Goal: Check status: Check status

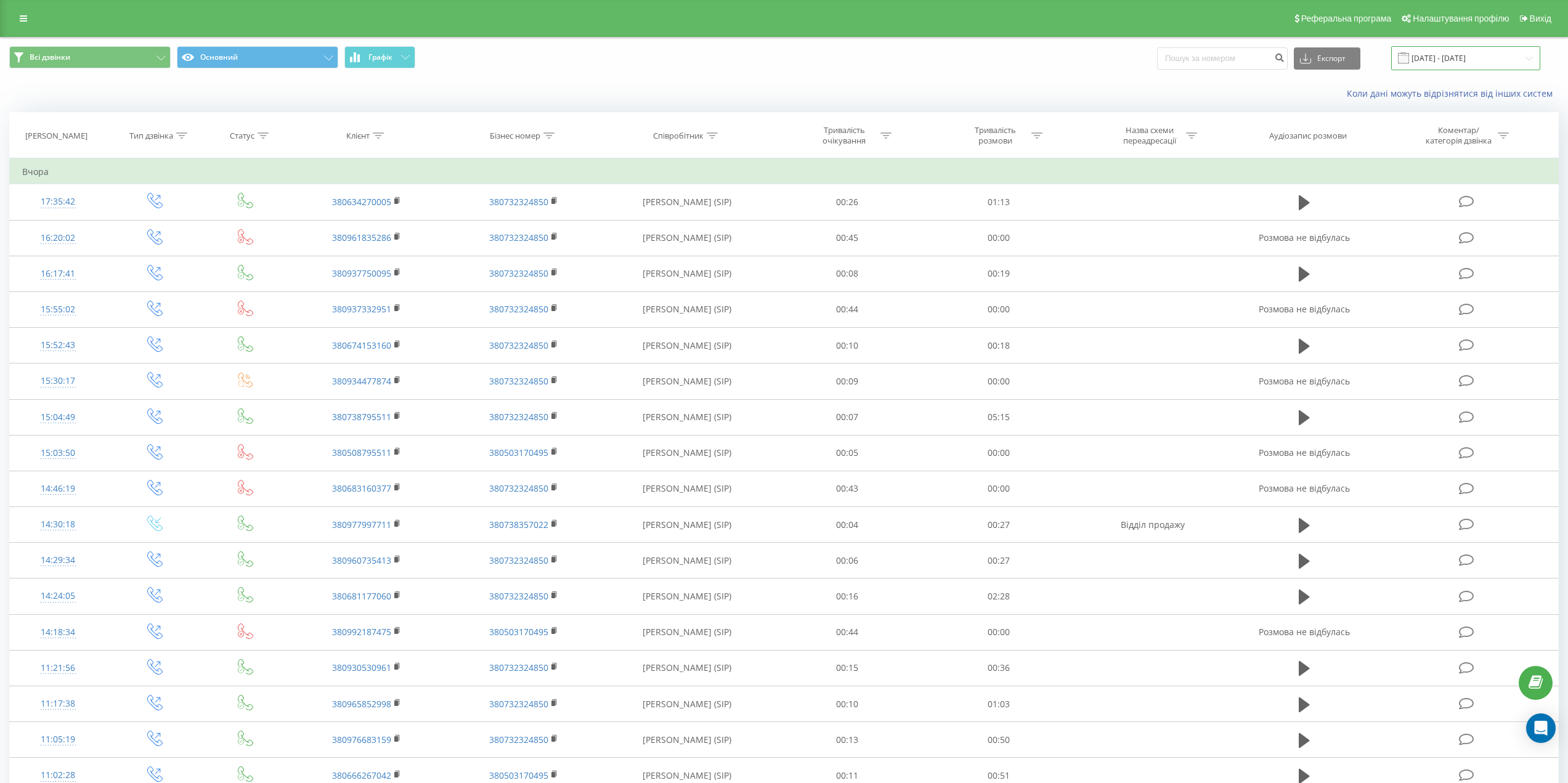
click at [1497, 56] on input "[DATE] - [DATE]" at bounding box center [1465, 58] width 149 height 24
click at [1450, 58] on input "[DATE] - [DATE]" at bounding box center [1465, 58] width 149 height 24
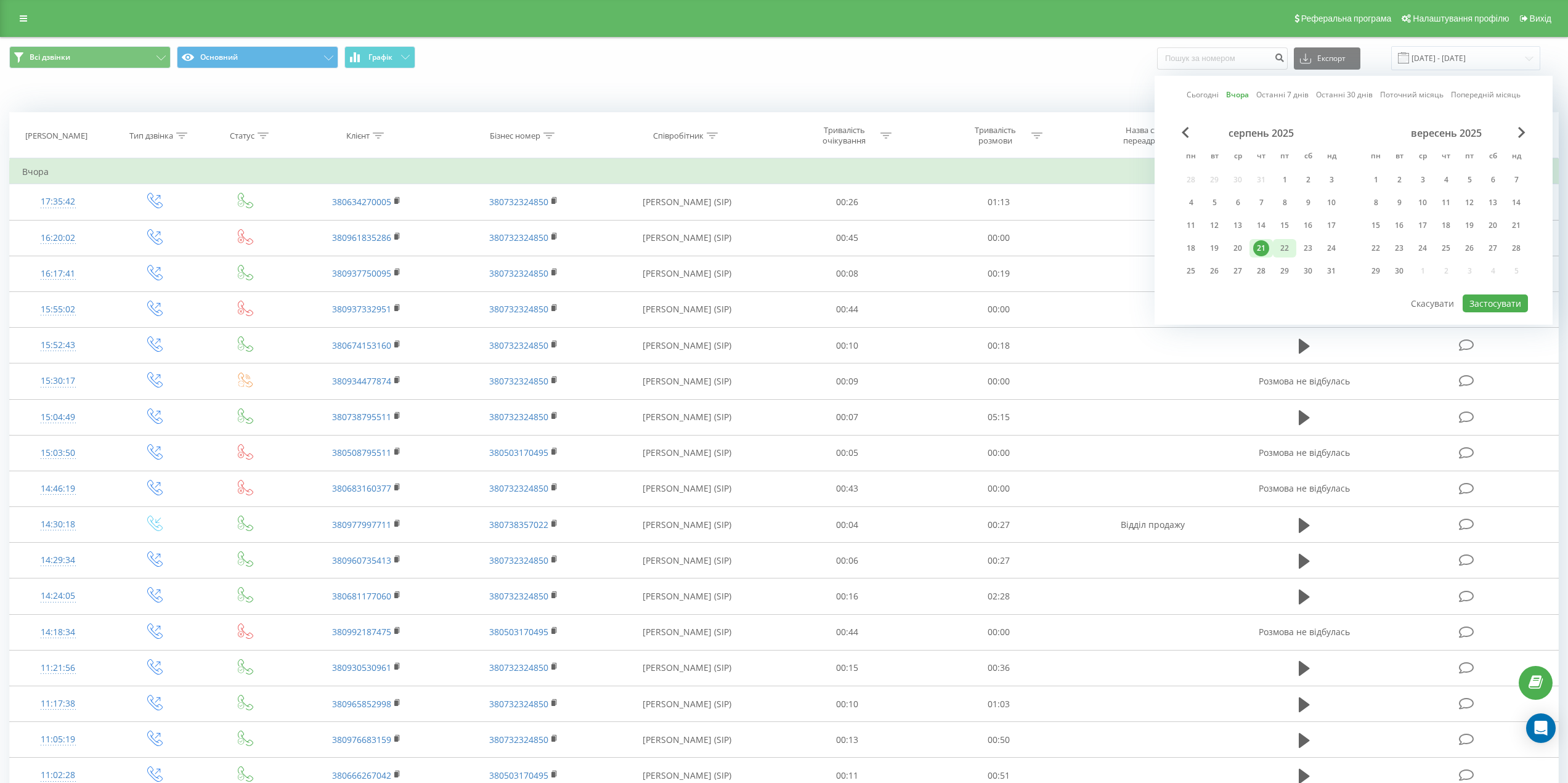
click at [1280, 243] on div "22" at bounding box center [1284, 248] width 16 height 16
click at [1492, 300] on button "Застосувати" at bounding box center [1495, 303] width 65 height 18
type input "[DATE] - [DATE]"
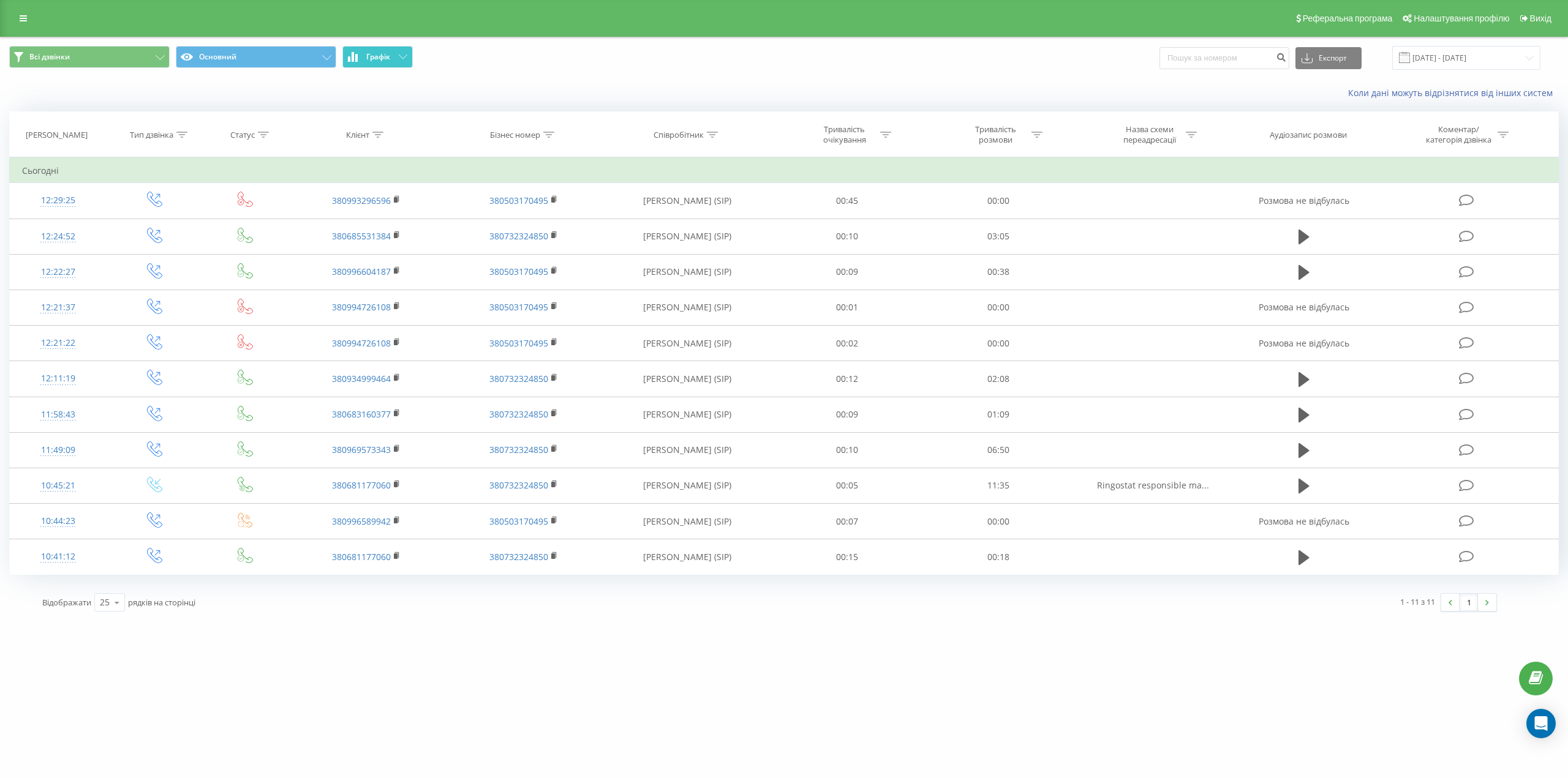
click at [385, 61] on span "Графік" at bounding box center [378, 57] width 24 height 9
